Goal: Complete application form: Complete application form

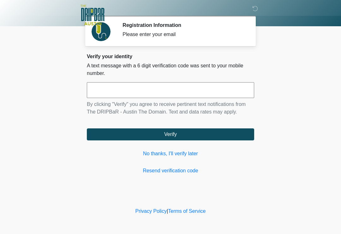
scroll to position [4, 0]
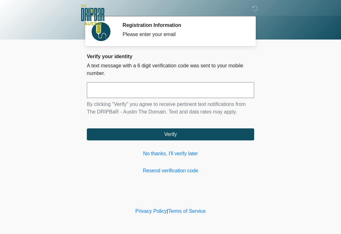
click at [182, 151] on link "No thanks, I'll verify later" at bounding box center [171, 154] width 168 height 8
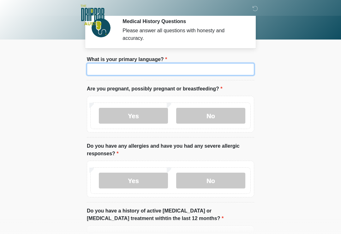
click at [185, 72] on input "What is your primary language?" at bounding box center [171, 69] width 168 height 12
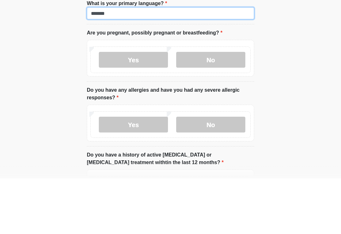
type input "*******"
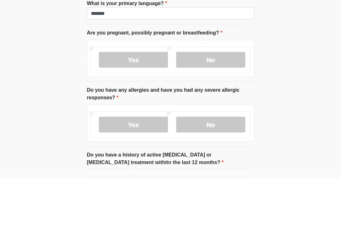
click at [220, 108] on label "No" at bounding box center [210, 116] width 69 height 16
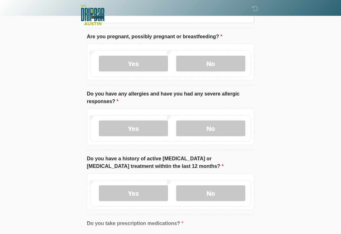
click at [213, 129] on label "No" at bounding box center [210, 128] width 69 height 16
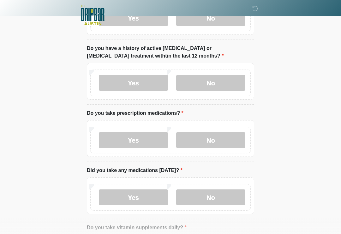
scroll to position [167, 0]
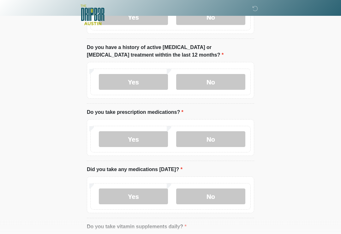
click at [221, 80] on label "No" at bounding box center [210, 82] width 69 height 16
click at [133, 135] on label "Yes" at bounding box center [133, 139] width 69 height 16
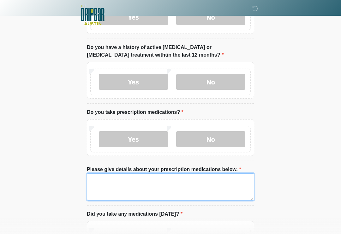
click at [162, 181] on textarea "Please give details about your prescription medications below." at bounding box center [171, 186] width 168 height 27
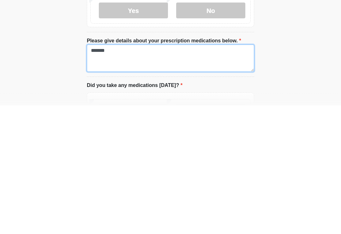
type textarea "*******"
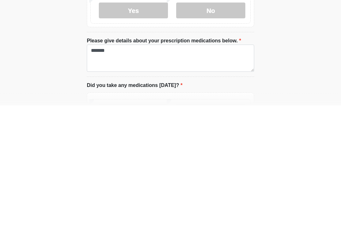
click at [240, 211] on li "Did you take any medications today? Did you take any medications today? Yes No" at bounding box center [171, 237] width 168 height 52
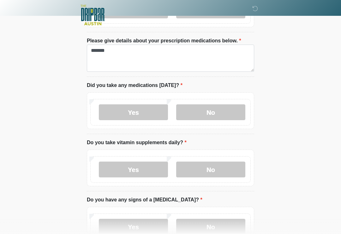
click at [138, 110] on label "Yes" at bounding box center [133, 112] width 69 height 16
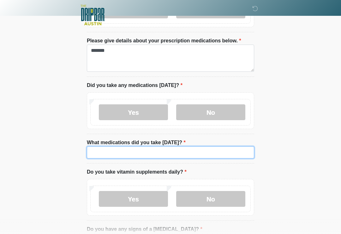
click at [131, 151] on input "What medications did you take today?" at bounding box center [171, 152] width 168 height 12
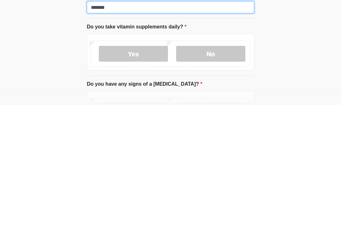
type input "*******"
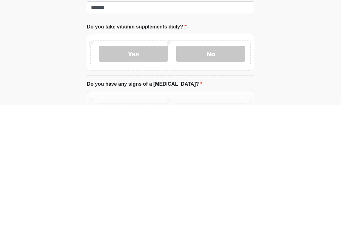
click at [217, 175] on label "No" at bounding box center [210, 183] width 69 height 16
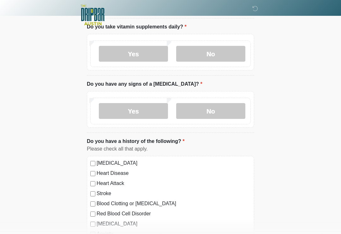
click at [215, 109] on label "No" at bounding box center [210, 111] width 69 height 16
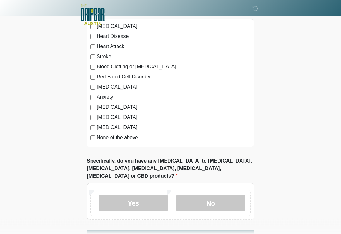
scroll to position [601, 0]
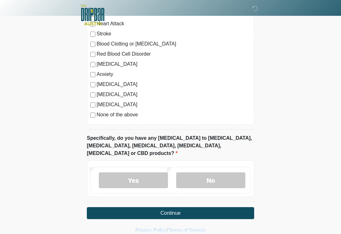
click at [222, 172] on label "No" at bounding box center [210, 180] width 69 height 16
click at [209, 207] on button "Continue" at bounding box center [171, 213] width 168 height 12
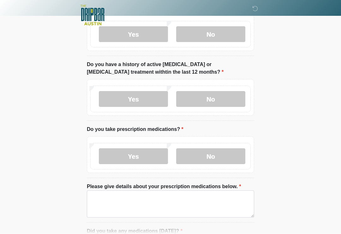
scroll to position [0, 0]
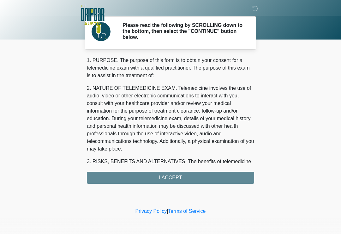
click at [200, 175] on div "1. PURPOSE. The purpose of this form is to obtain your consent for a telemedici…" at bounding box center [171, 120] width 168 height 127
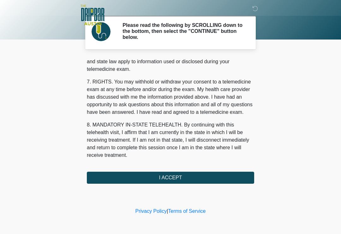
scroll to position [267, 0]
click at [203, 177] on button "I ACCEPT" at bounding box center [171, 178] width 168 height 12
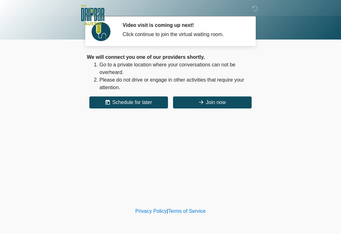
click at [225, 102] on button "Join now" at bounding box center [212, 102] width 79 height 12
